Goal: Transaction & Acquisition: Purchase product/service

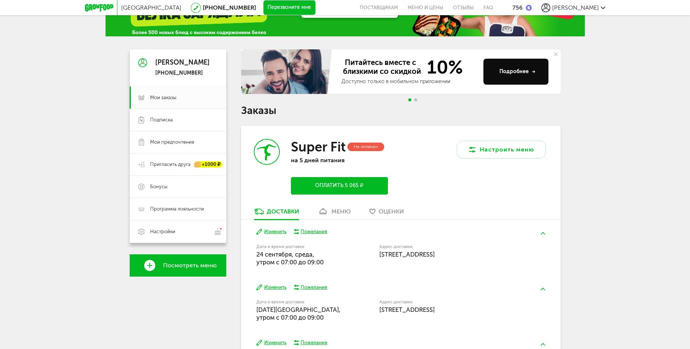
scroll to position [74, 0]
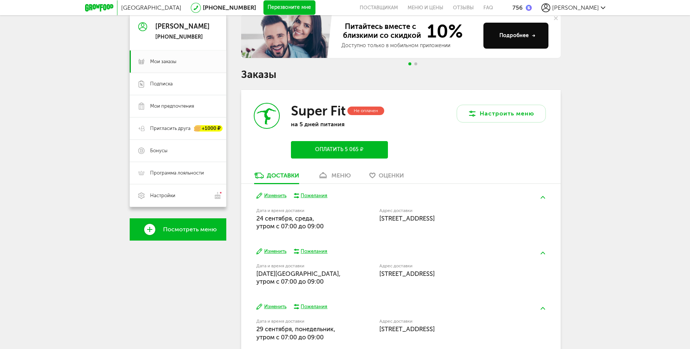
click at [348, 149] on button "Оплатить 5 065 ₽" at bounding box center [339, 149] width 97 height 17
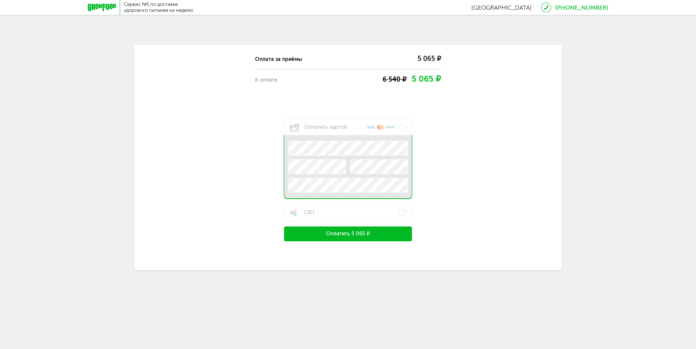
click at [354, 235] on button "Оплатить 5 065 ₽" at bounding box center [348, 234] width 128 height 15
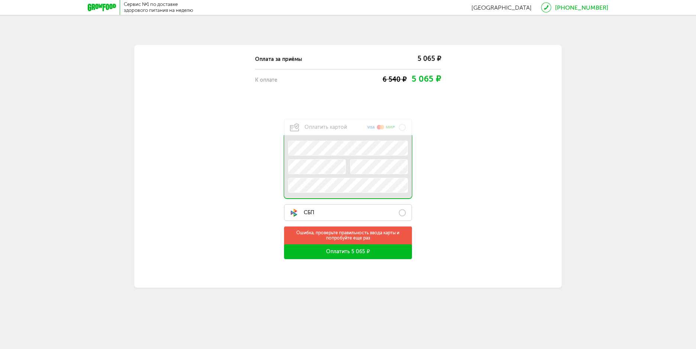
click at [401, 212] on label "СБП" at bounding box center [348, 212] width 128 height 17
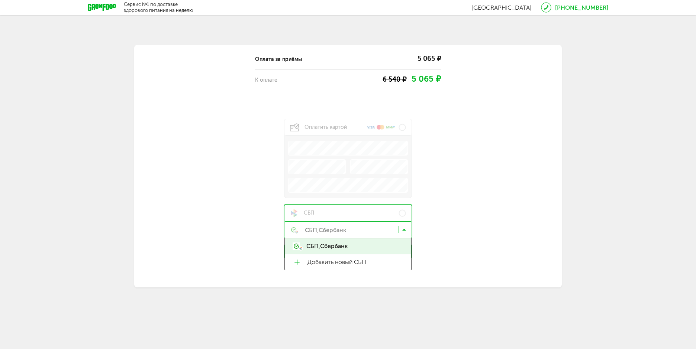
click at [364, 231] on input "Search for option" at bounding box center [349, 231] width 127 height 13
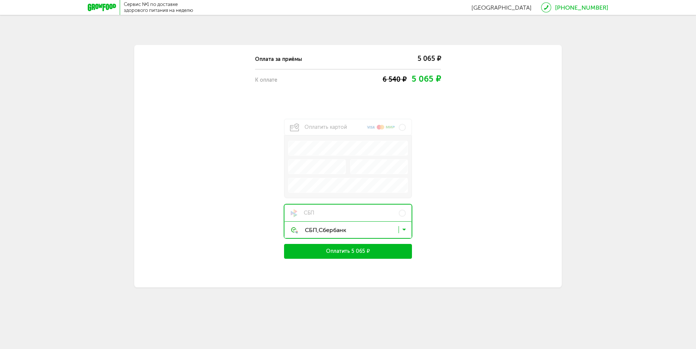
click at [471, 226] on div "Оплата за приёмы 5 065 ₽ К оплате 6 540 ₽ 5 065 ₽ Оплатить картой .e{fill:#f79e…" at bounding box center [347, 154] width 357 height 210
click at [363, 252] on button "Оплатить 5 065 ₽" at bounding box center [348, 251] width 128 height 15
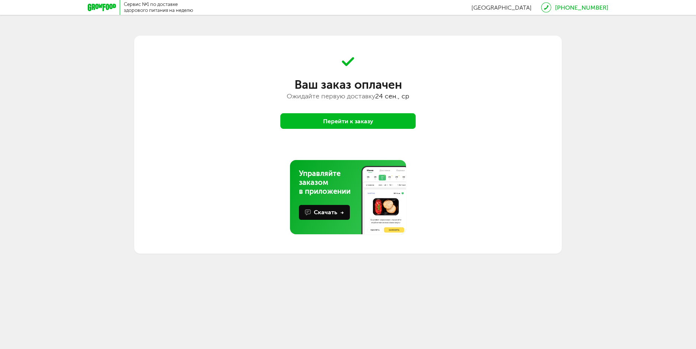
click at [353, 123] on button "Перейти к заказу" at bounding box center [347, 121] width 135 height 16
